Goal: Task Accomplishment & Management: Complete application form

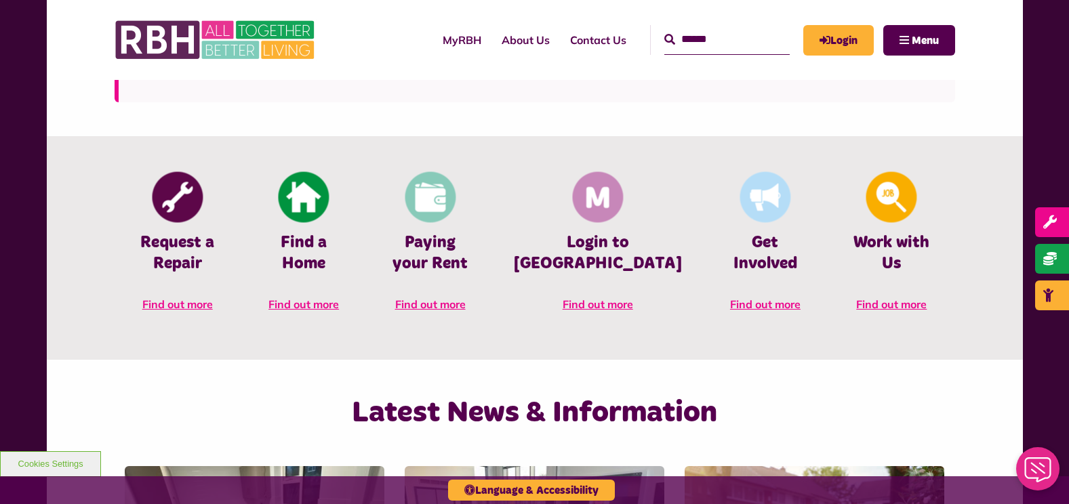
scroll to position [480, 0]
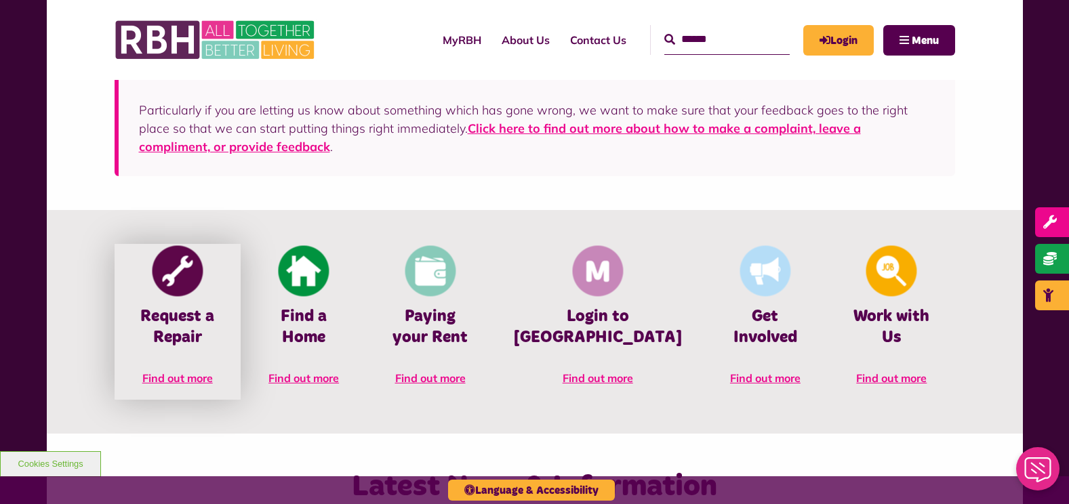
click at [180, 376] on span "Find out more" at bounding box center [177, 378] width 70 height 14
